Goal: Task Accomplishment & Management: Complete application form

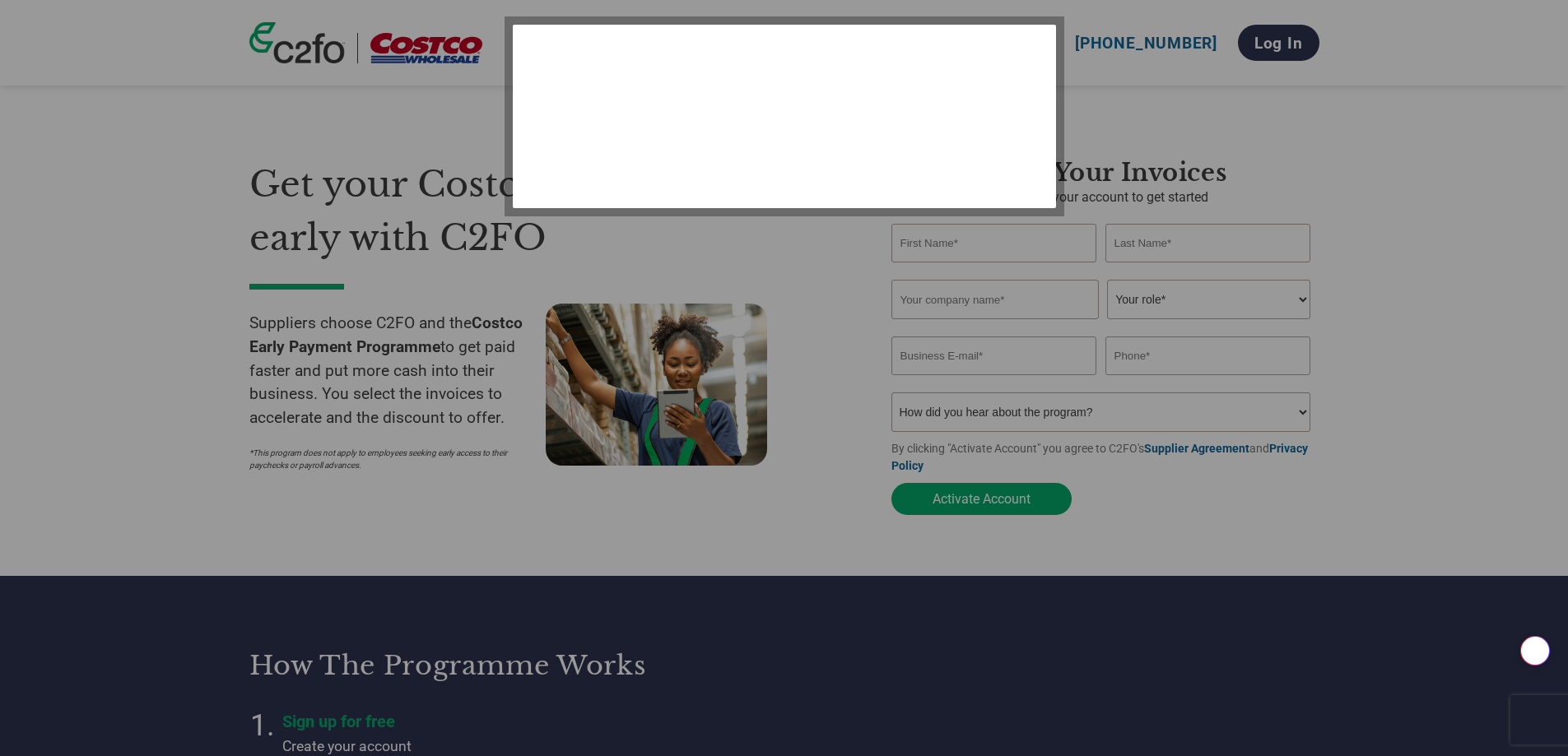
select select "en-[GEOGRAPHIC_DATA]"
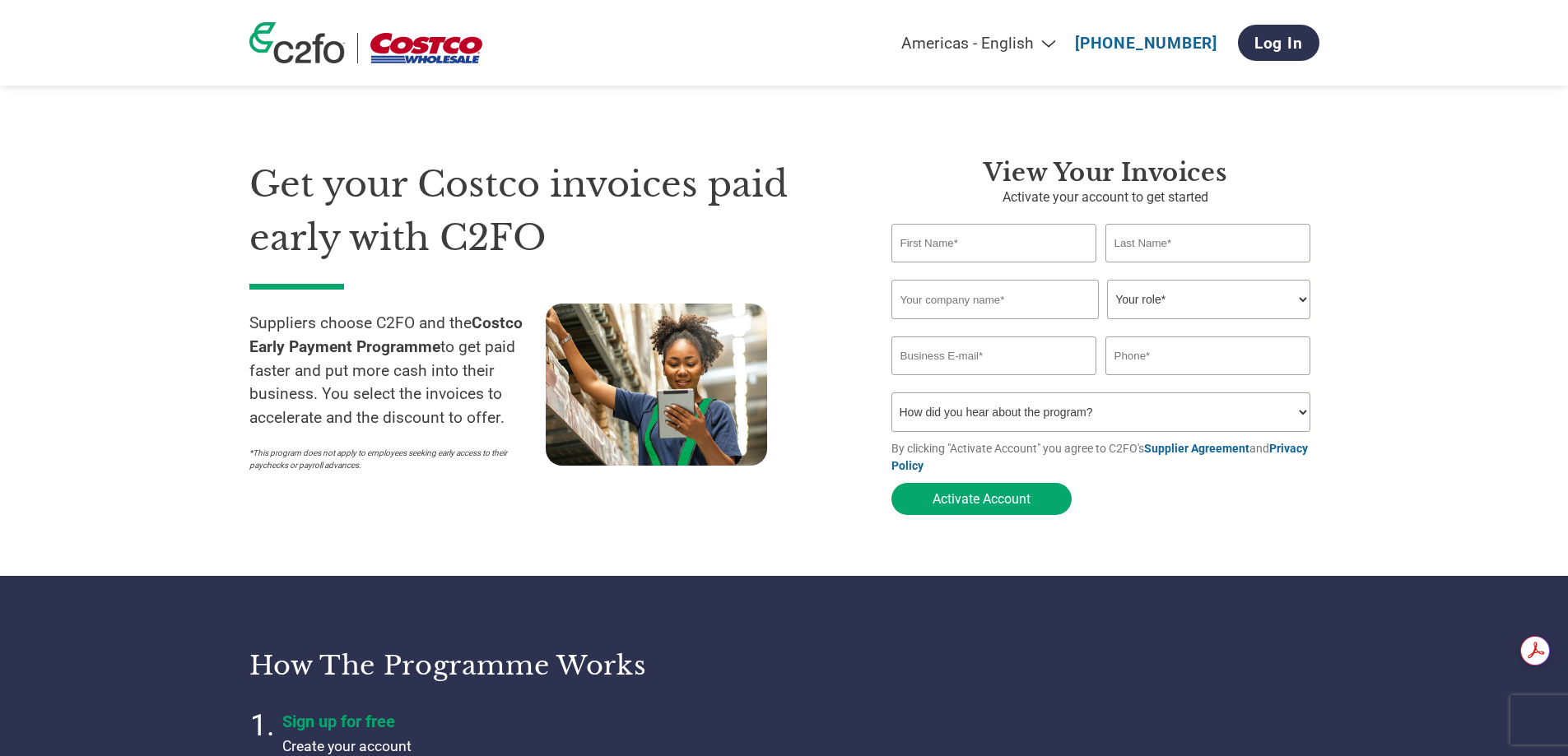
click at [899, 239] on input "text" at bounding box center [995, 244] width 206 height 39
type input "[PERSON_NAME]"
type input "Pie 2 Brands Ltd"
click at [1303, 302] on select "Your role* CFO Controller Credit Manager Finance Director Treasurer CEO Preside…" at bounding box center [1208, 299] width 203 height 40
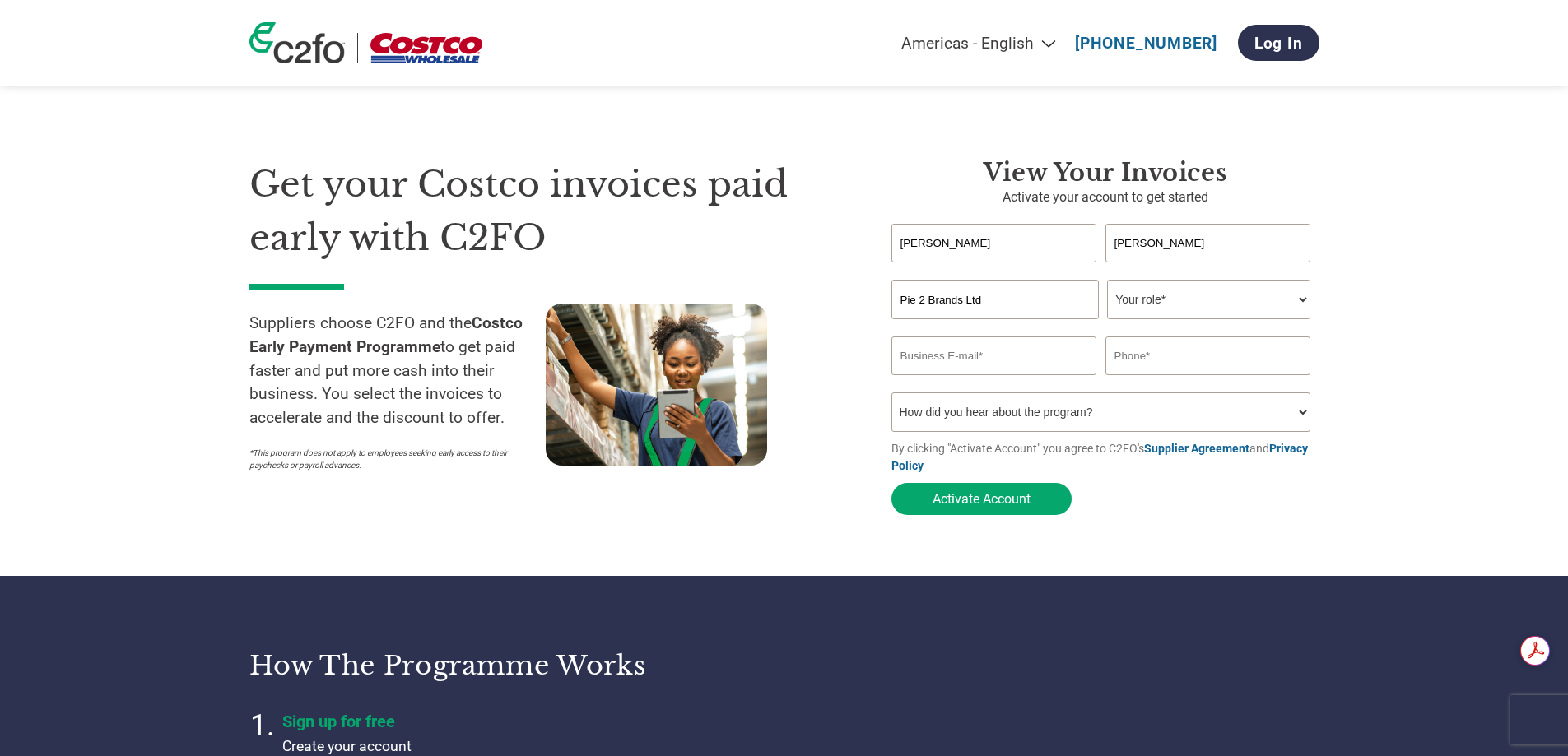
select select "ACCOUNTING"
click at [1107, 281] on select "Your role* CFO Controller Credit Manager Finance Director Treasurer CEO Preside…" at bounding box center [1208, 299] width 203 height 40
drag, startPoint x: 989, startPoint y: 248, endPoint x: 881, endPoint y: 238, distance: 108.5
click at [881, 238] on div "View your invoices Activate your account to get started [PERSON_NAME] Invalid f…" at bounding box center [1093, 340] width 453 height 366
type input "[PERSON_NAME]"
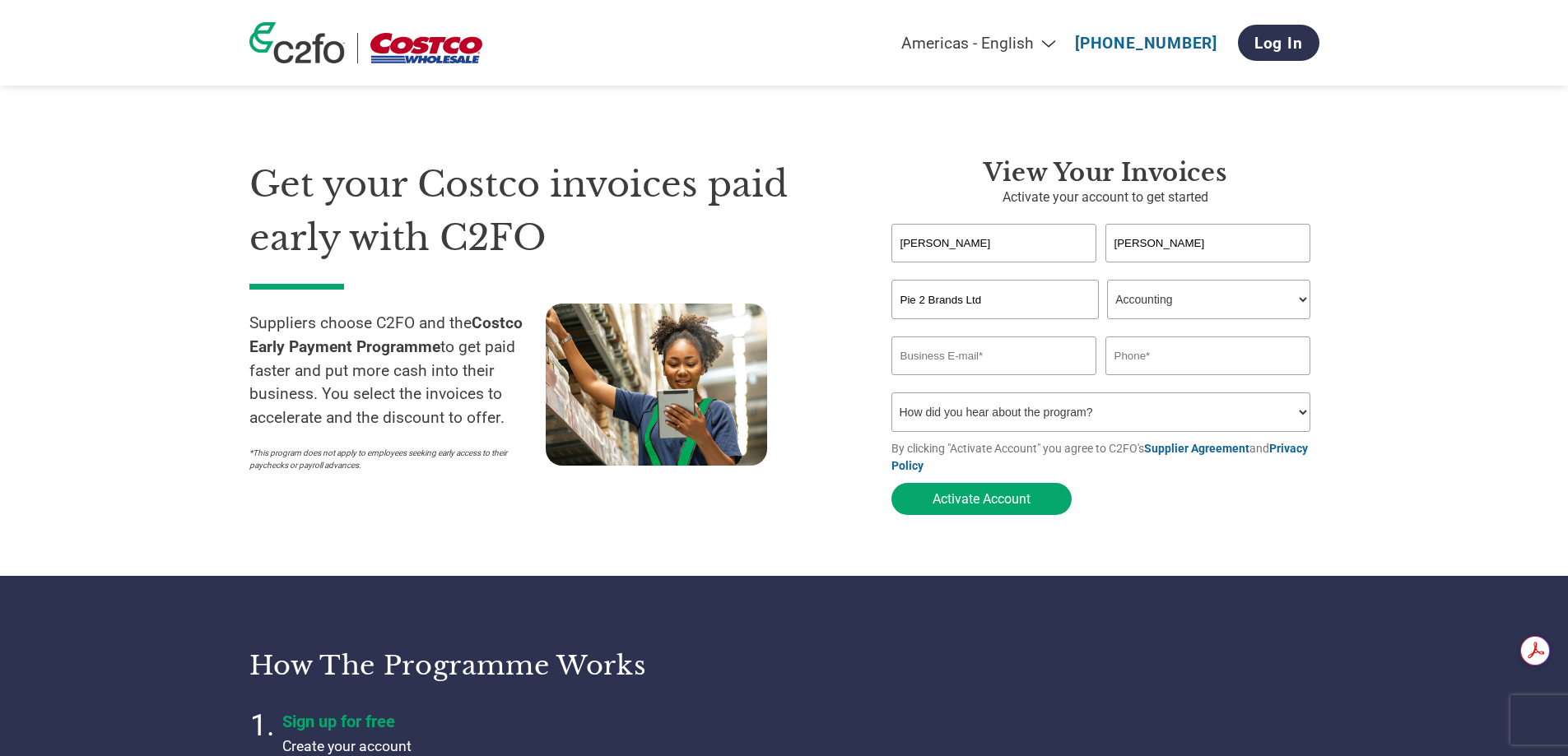
type input "[PERSON_NAME]"
type input "[EMAIL_ADDRESS][DOMAIN_NAME]"
click at [975, 503] on button "Activate Account" at bounding box center [982, 499] width 180 height 32
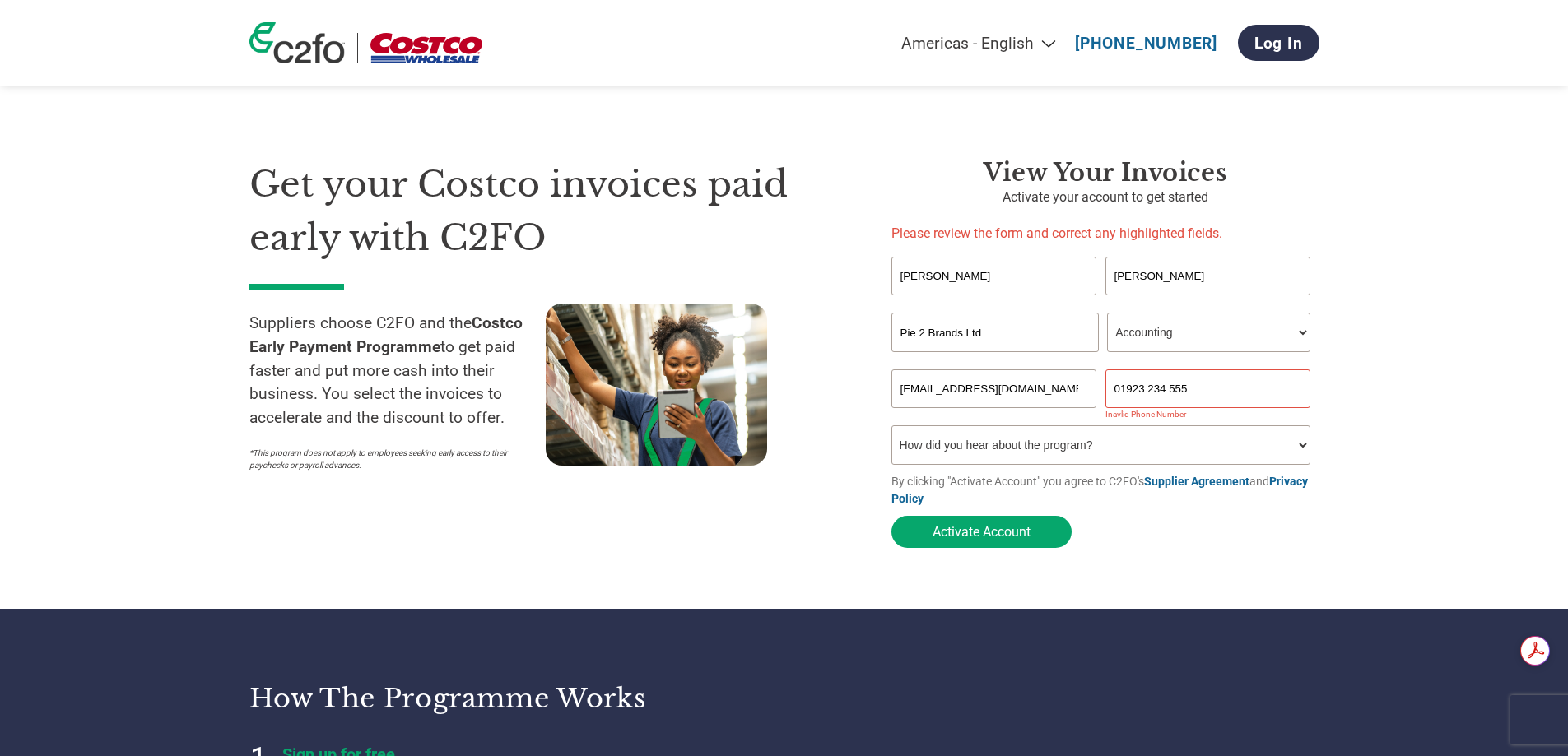
click at [1145, 390] on input "01923 234 555" at bounding box center [1208, 389] width 206 height 39
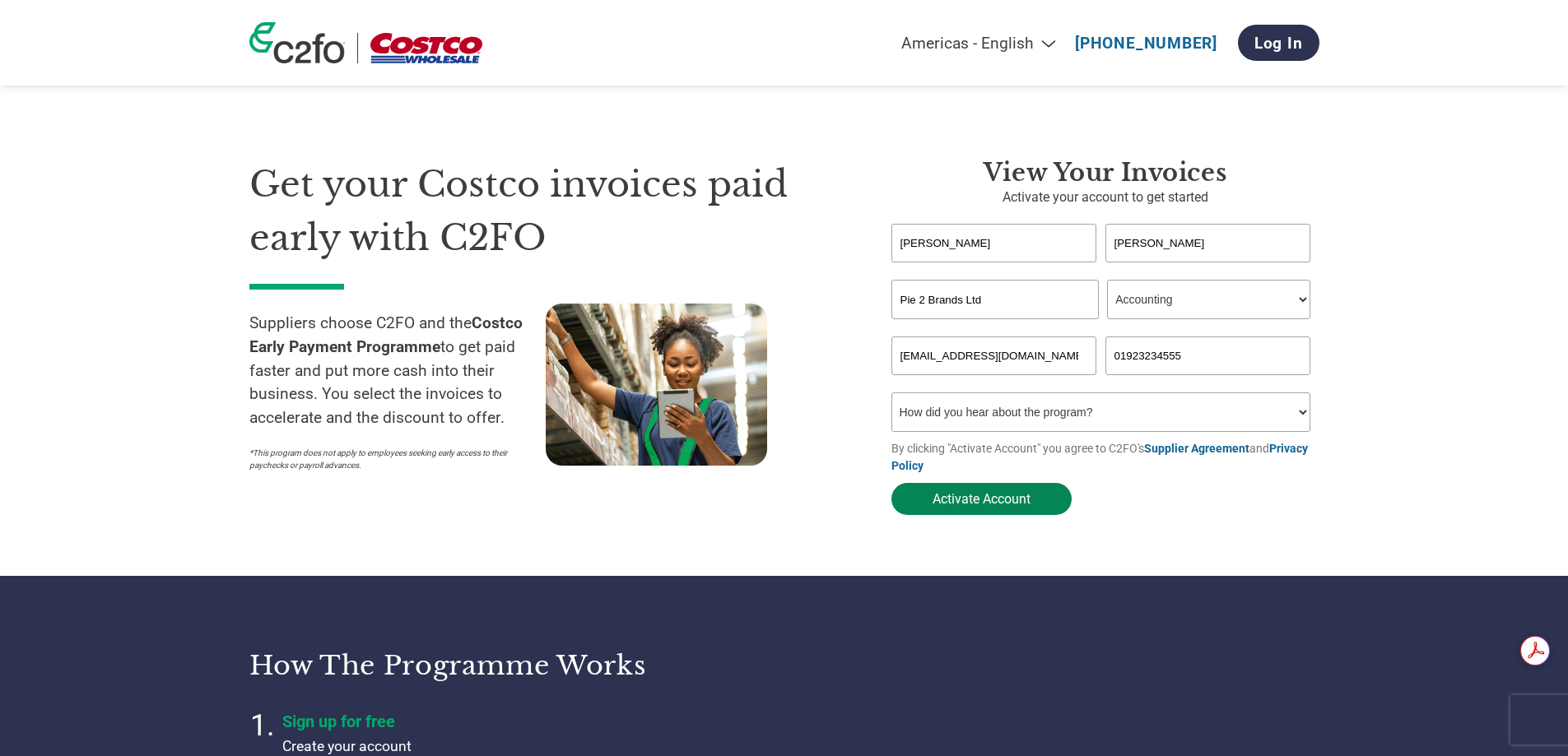
type input "01923234555"
click at [999, 498] on button "Activate Account" at bounding box center [982, 499] width 180 height 32
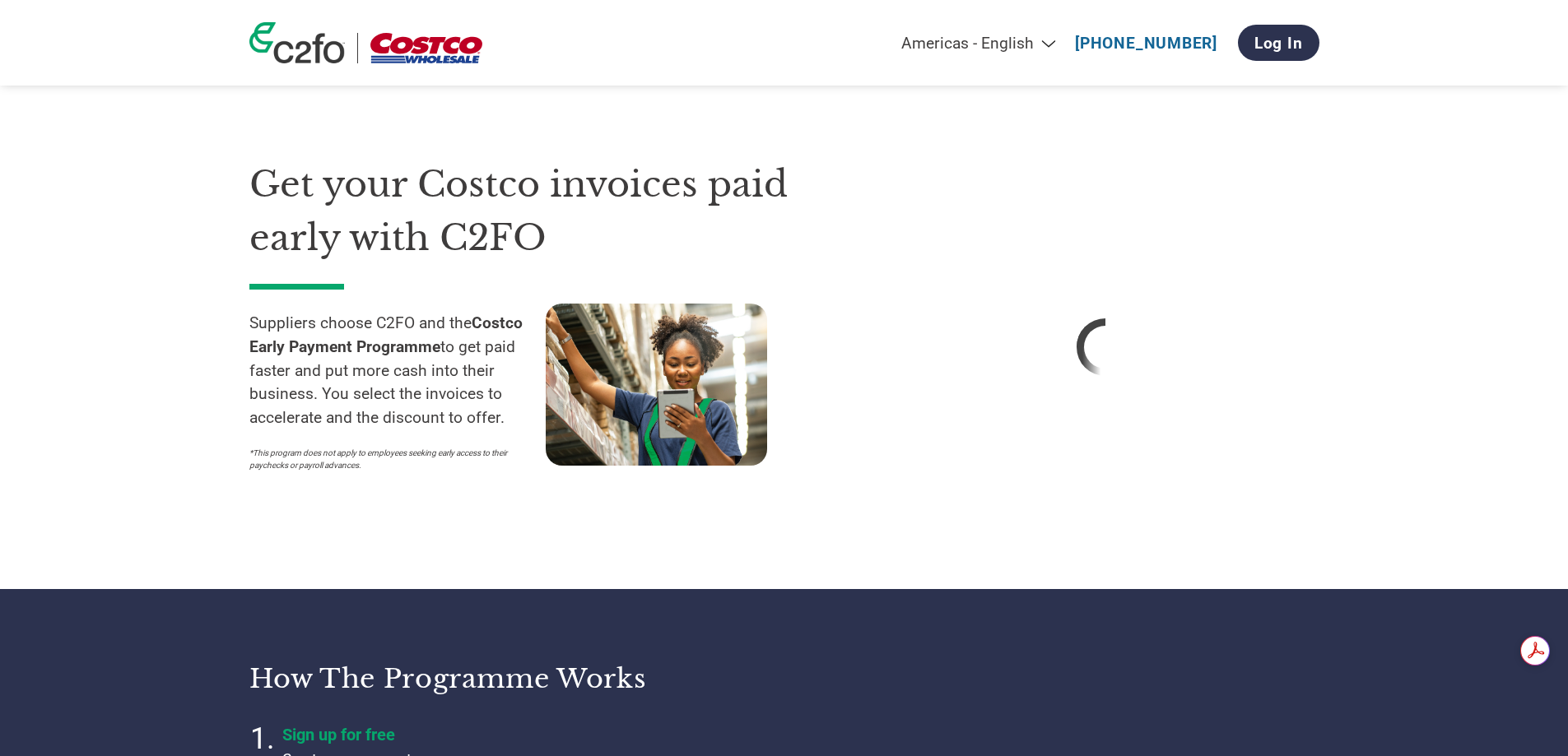
select select "en-[GEOGRAPHIC_DATA]"
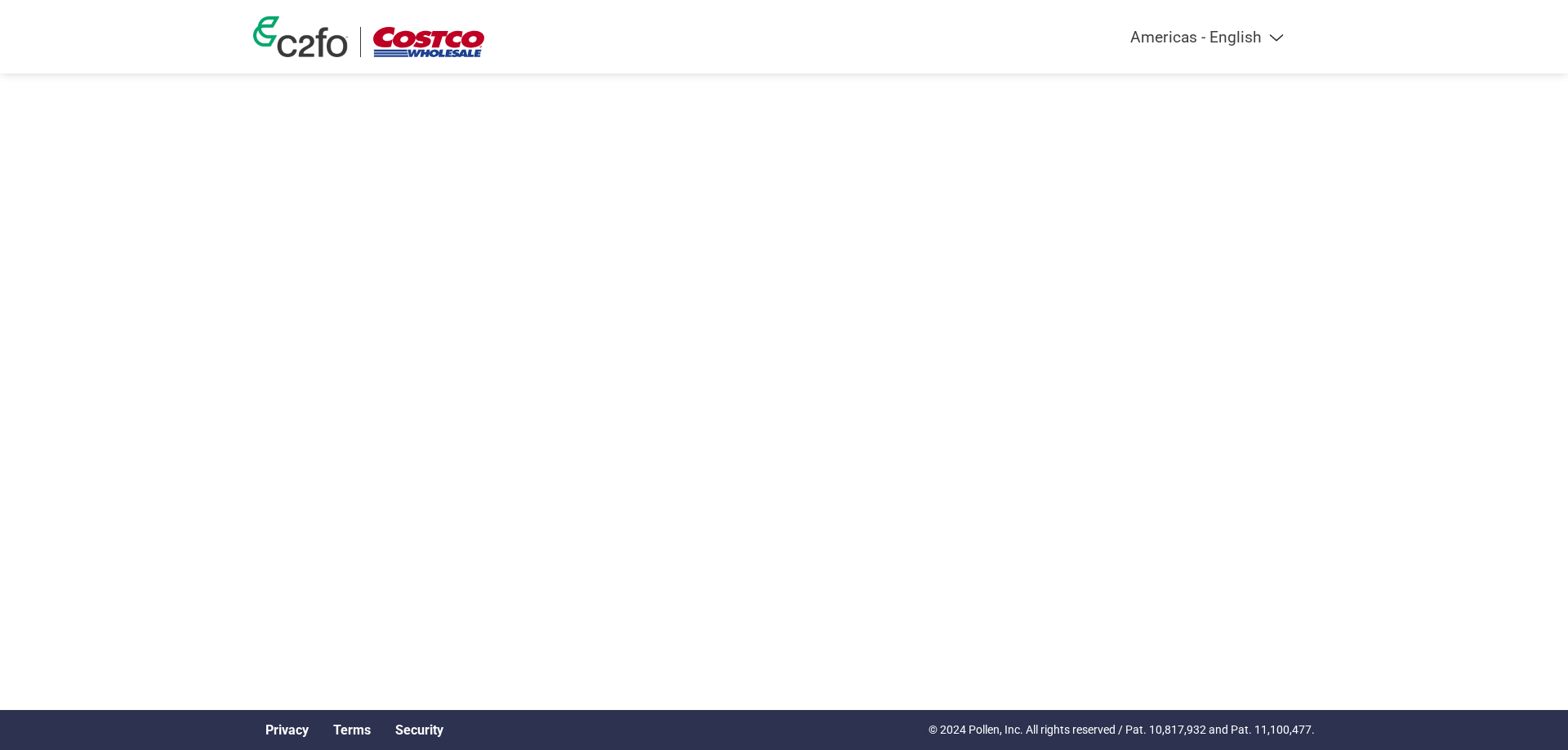
select select "en-[GEOGRAPHIC_DATA]"
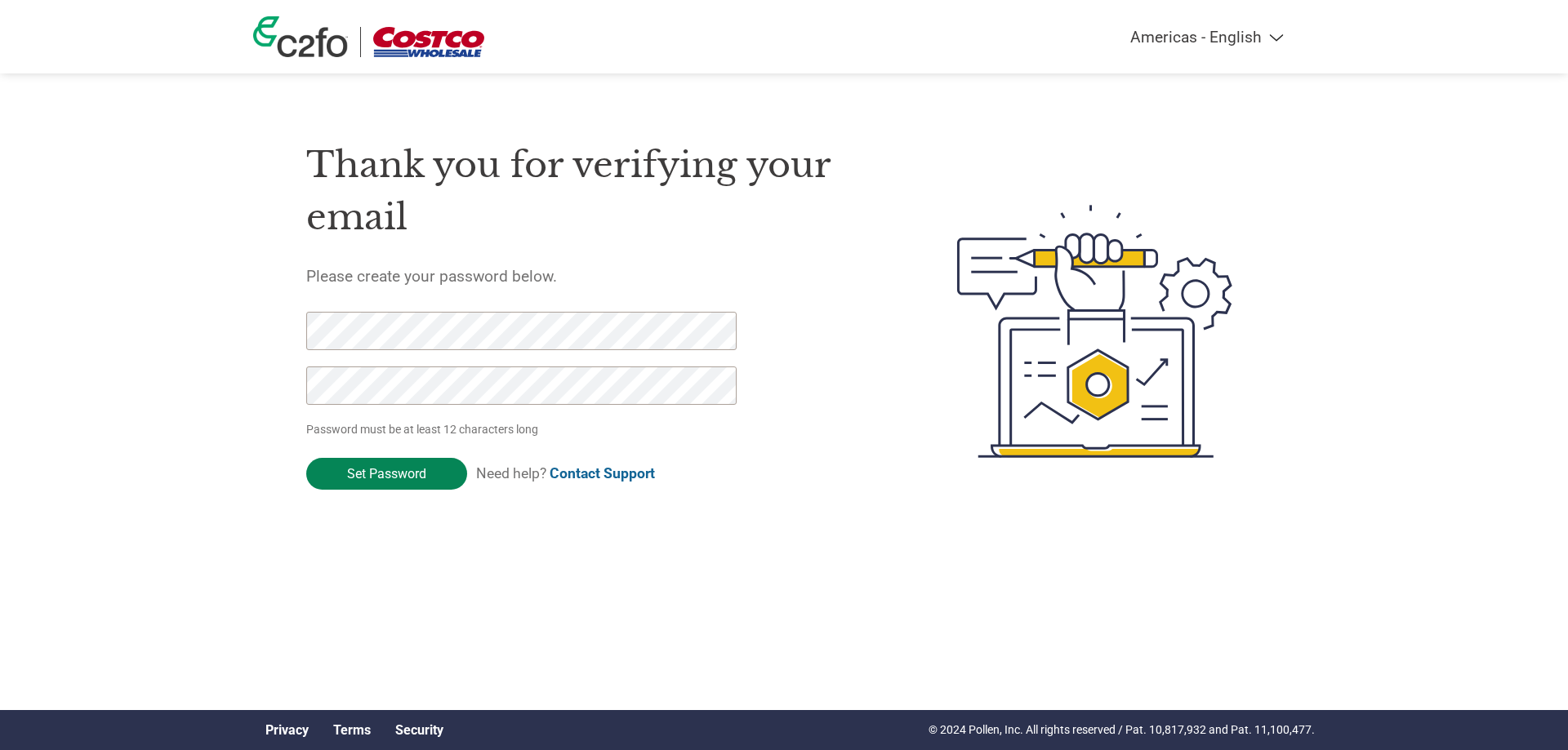
click at [363, 475] on input "Set Password" at bounding box center [386, 474] width 161 height 32
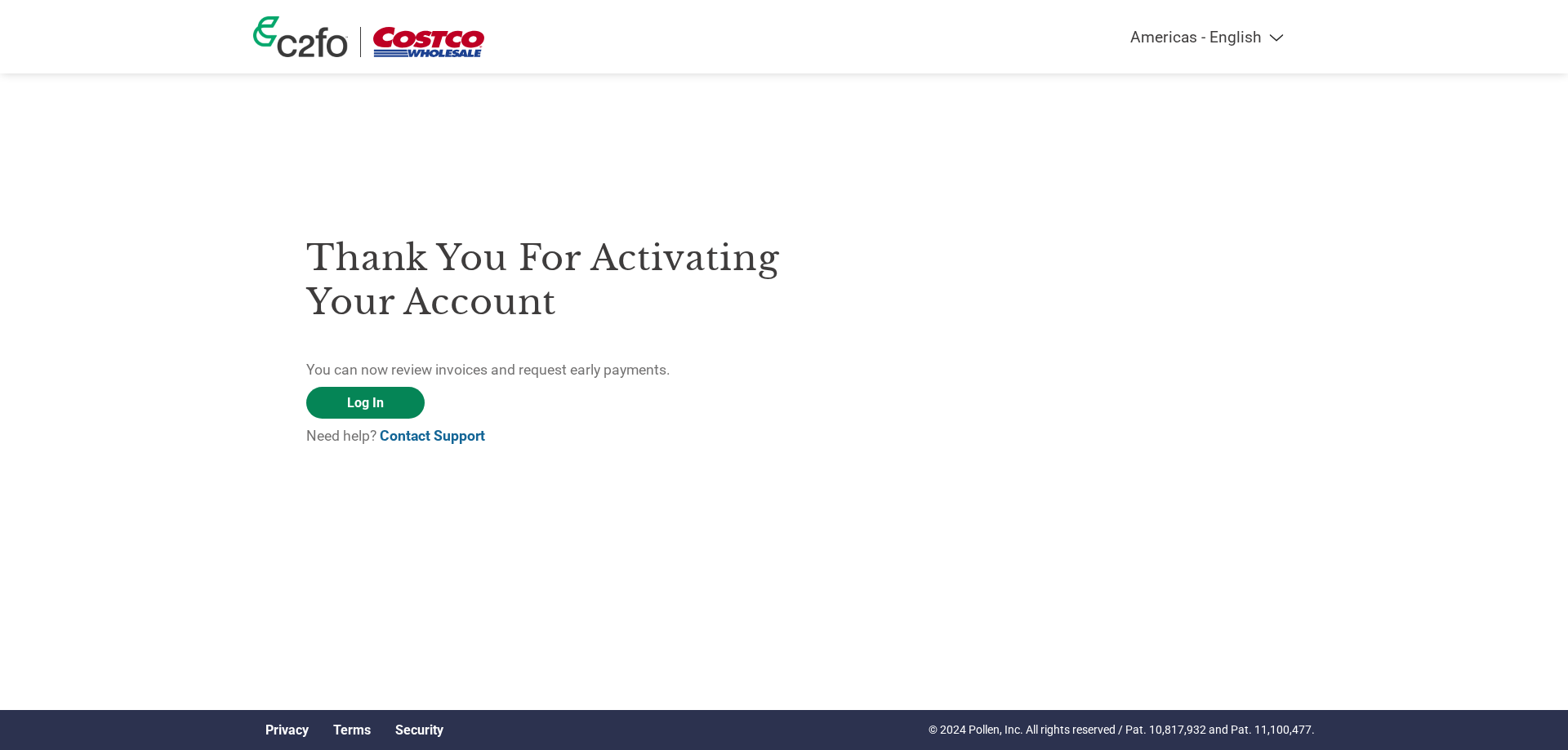
click at [375, 407] on link "Log In" at bounding box center [365, 403] width 119 height 32
